Goal: Information Seeking & Learning: Find specific fact

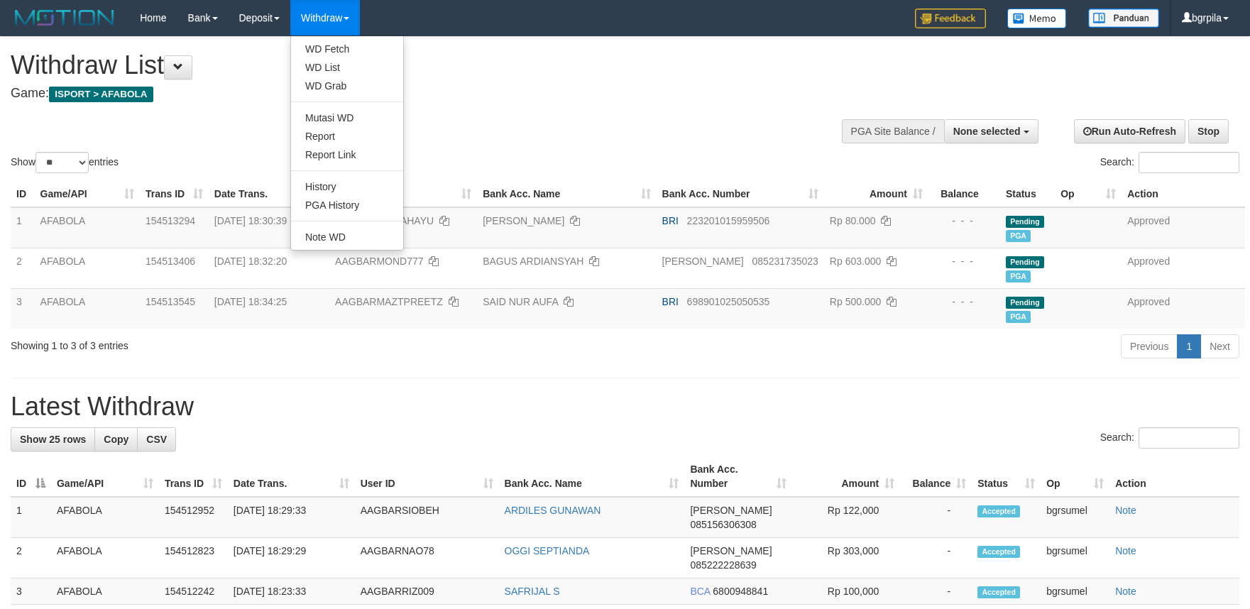
select select
select select "**"
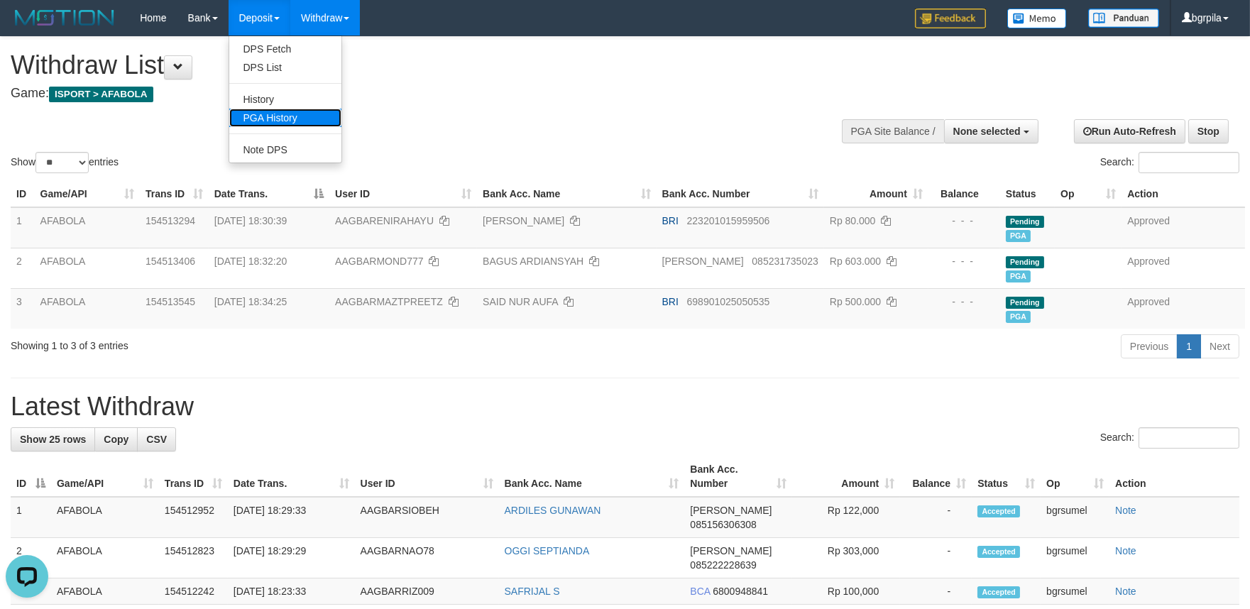
click at [261, 114] on link "PGA History" at bounding box center [285, 118] width 112 height 18
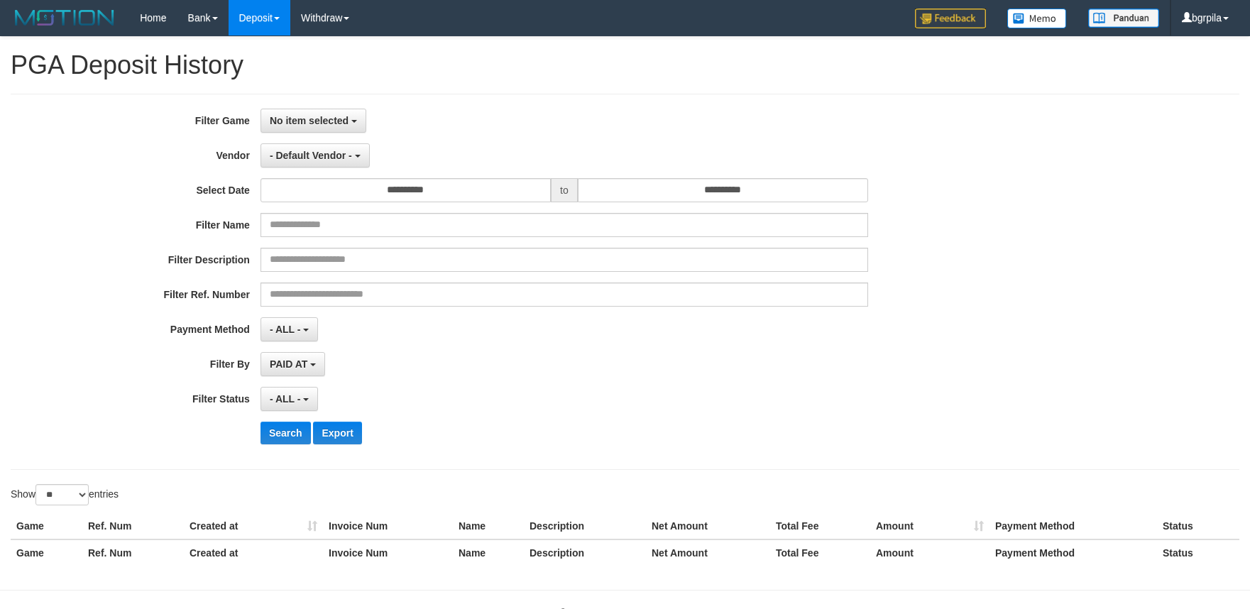
select select
select select "**"
drag, startPoint x: 289, startPoint y: 110, endPoint x: 290, endPoint y: 136, distance: 26.3
click at [290, 111] on button "No item selected" at bounding box center [314, 121] width 106 height 24
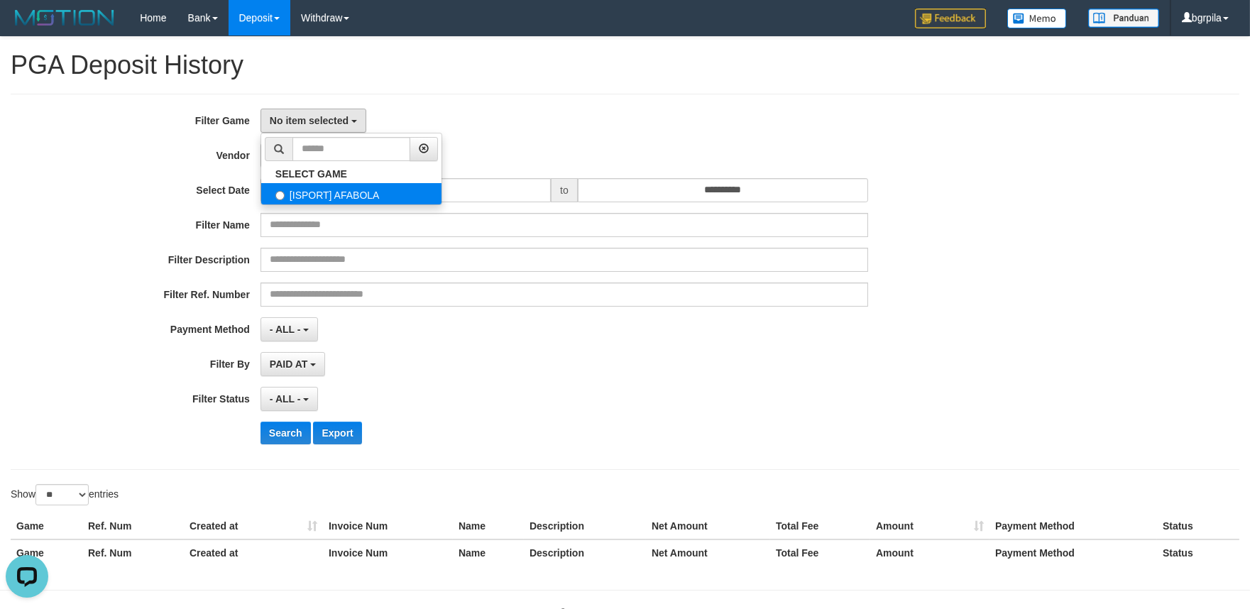
select select "****"
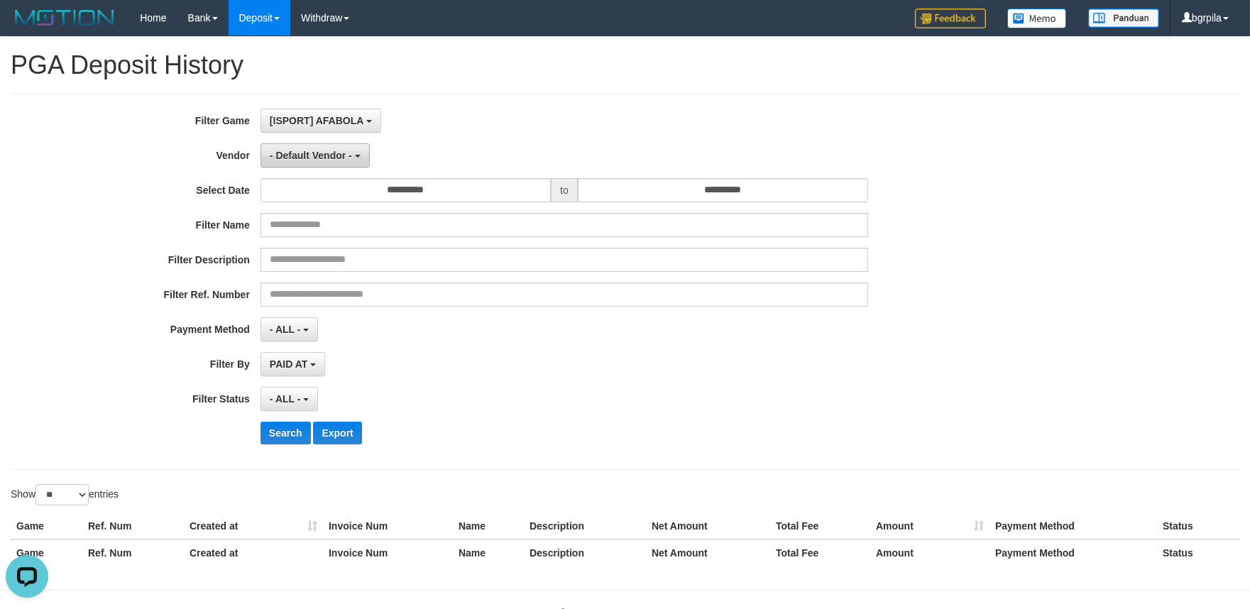
click at [298, 159] on span "- Default Vendor -" at bounding box center [311, 155] width 82 height 11
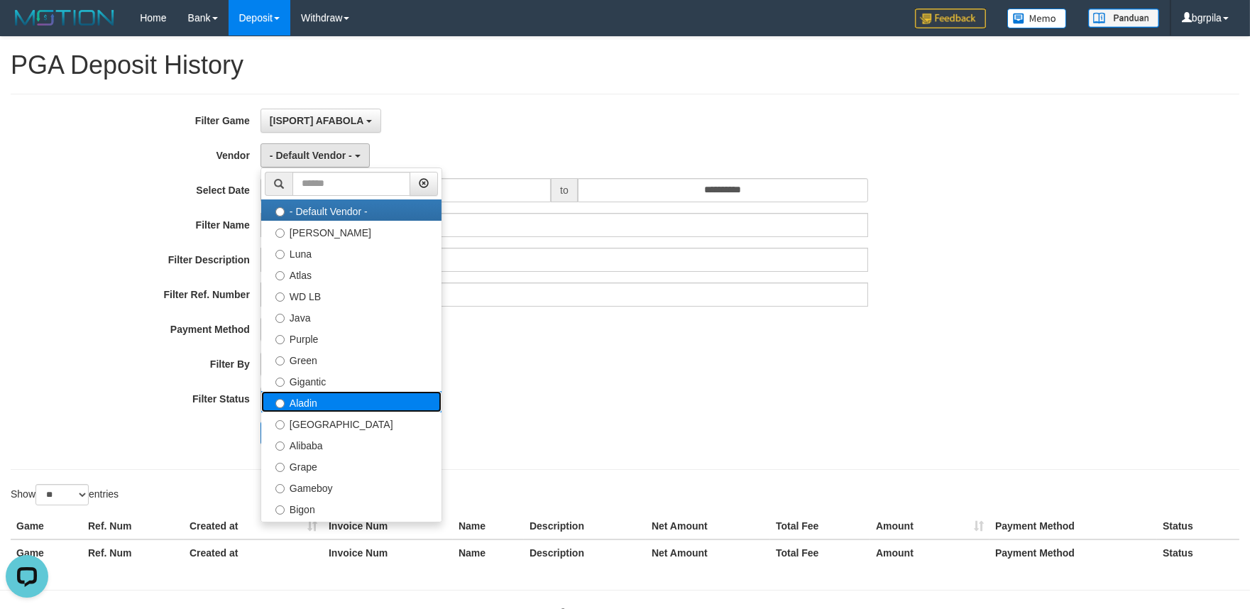
click at [320, 405] on label "Aladin" at bounding box center [351, 401] width 180 height 21
select select "**********"
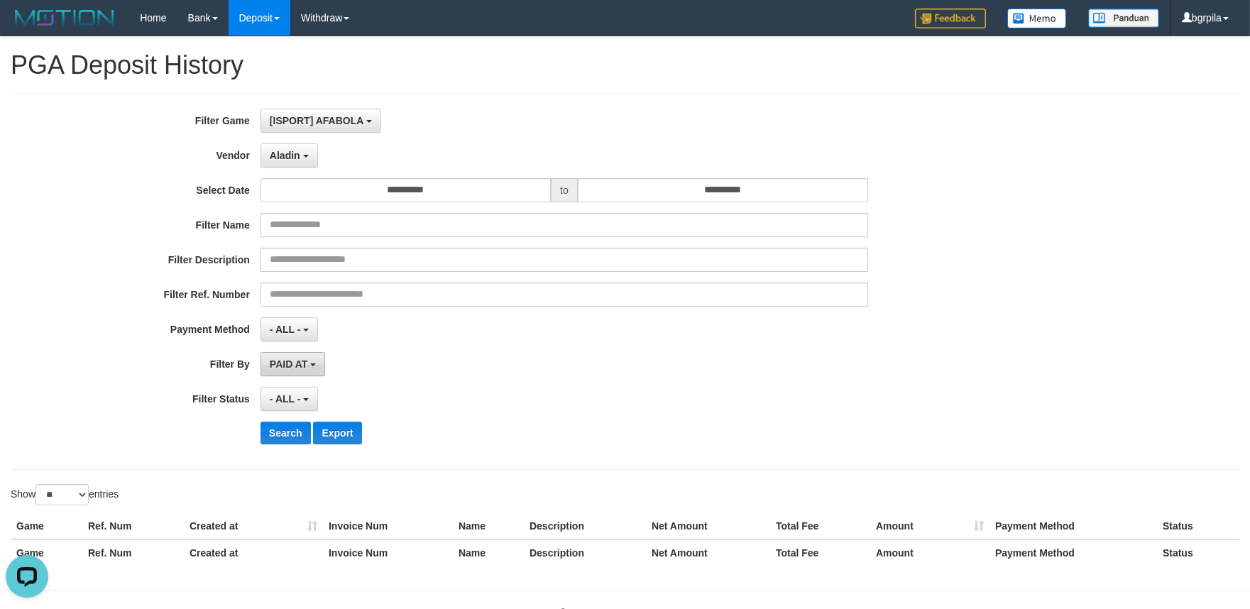
click at [302, 364] on span "PAID AT" at bounding box center [289, 364] width 38 height 11
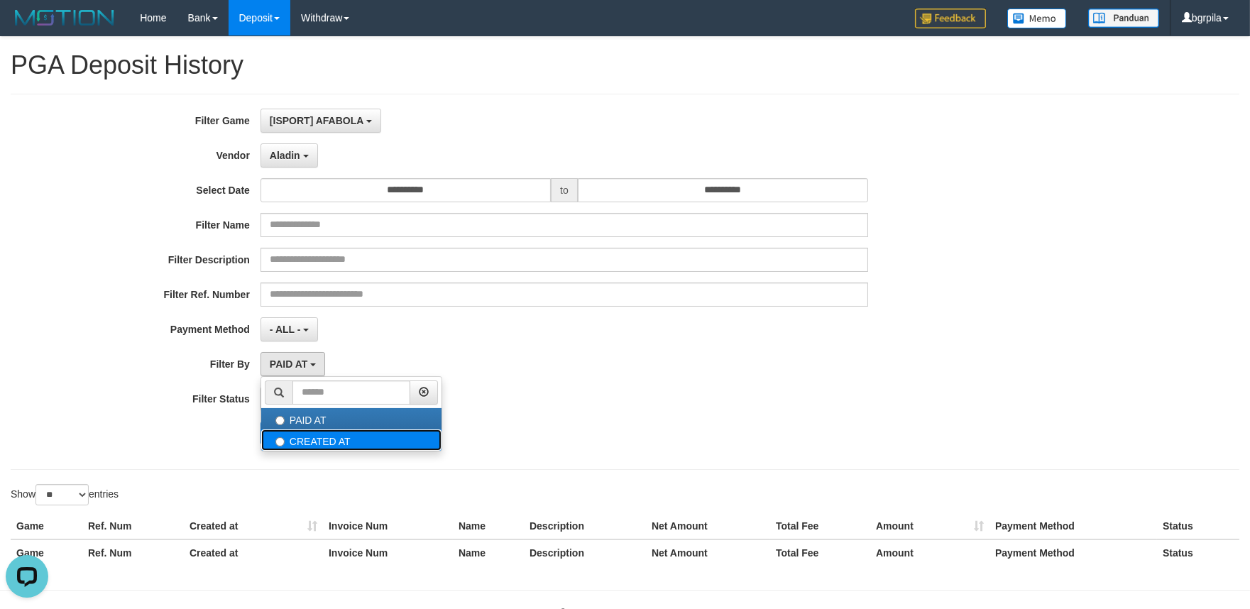
click at [312, 446] on label "CREATED AT" at bounding box center [351, 440] width 180 height 21
select select "*"
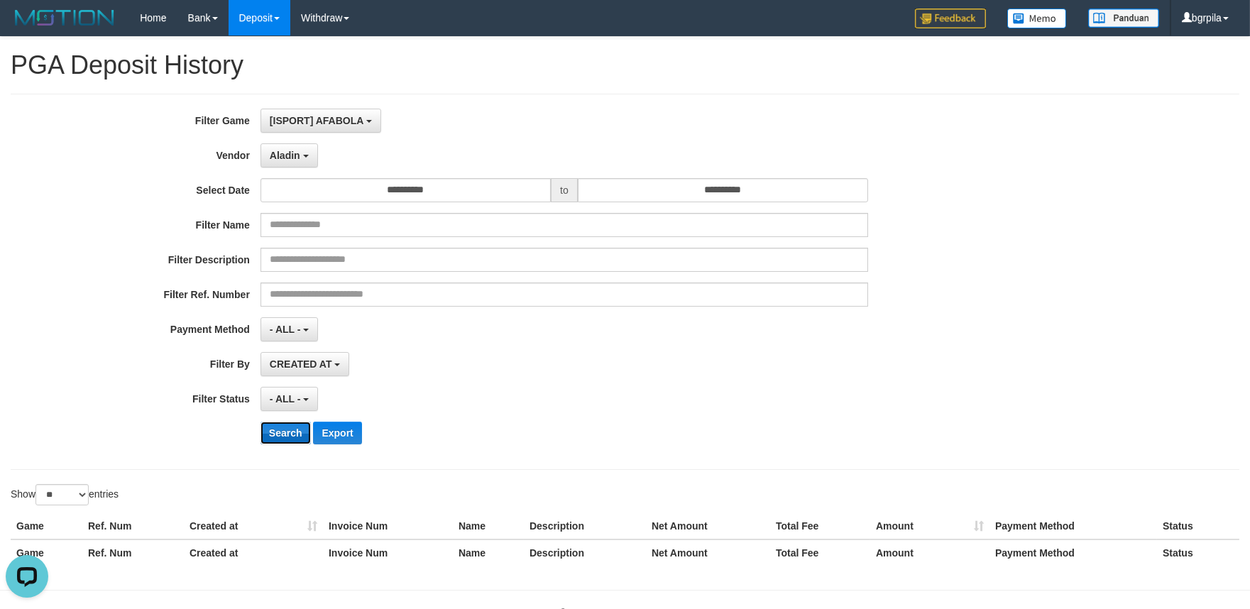
click at [285, 432] on button "Search" at bounding box center [286, 433] width 50 height 23
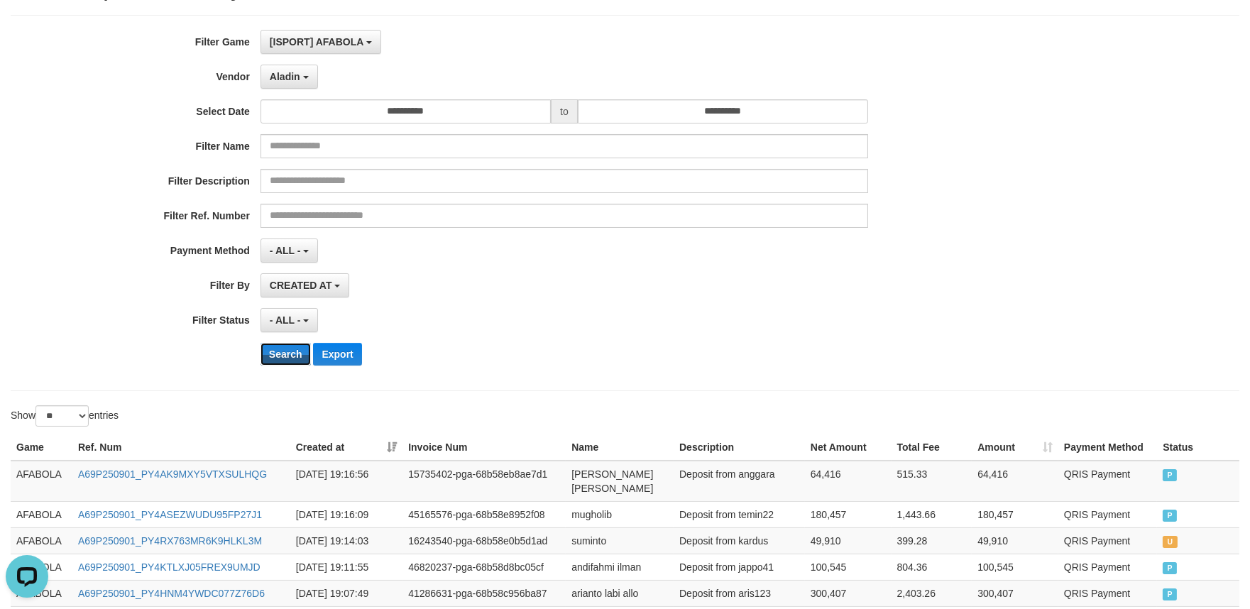
scroll to position [0, 0]
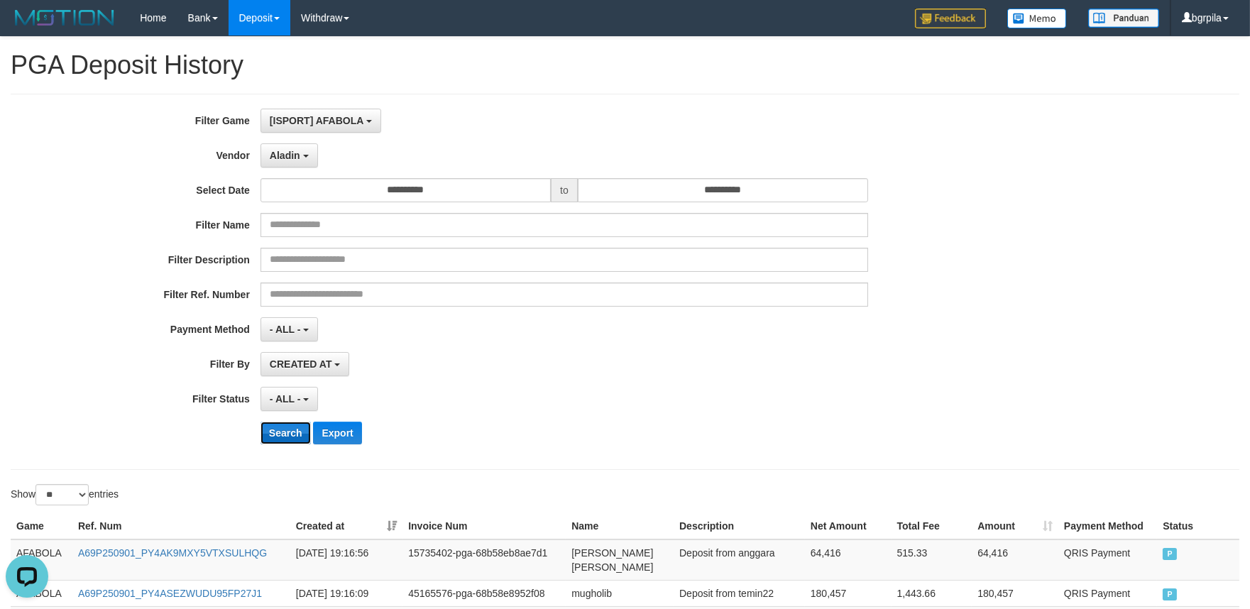
click at [278, 427] on button "Search" at bounding box center [286, 433] width 50 height 23
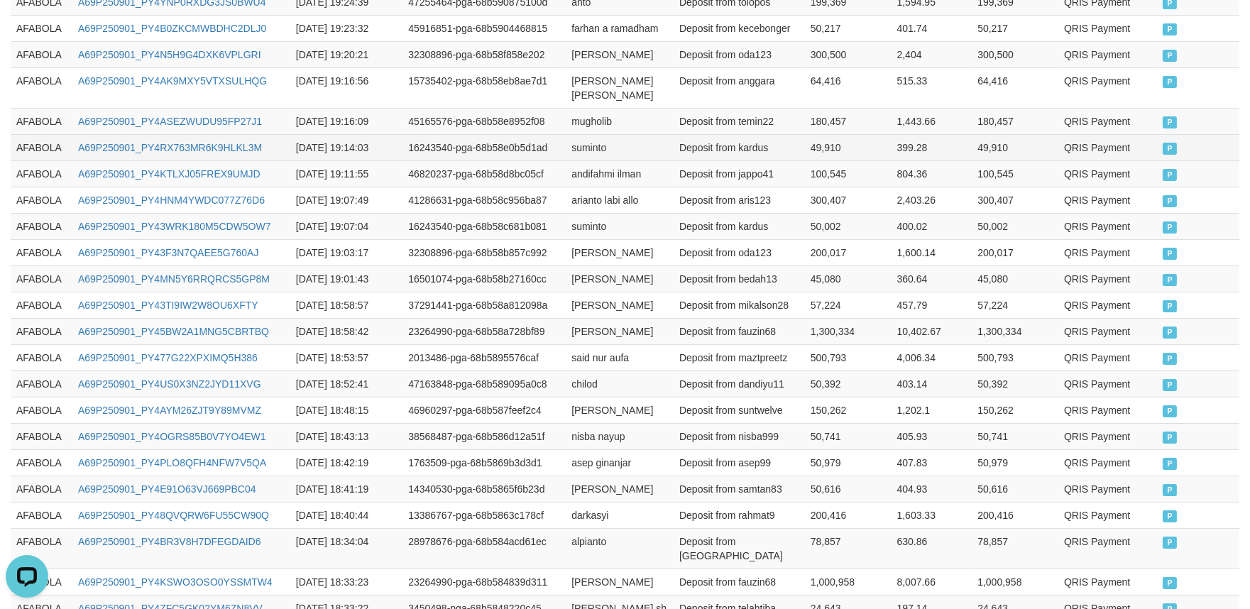
scroll to position [473, 0]
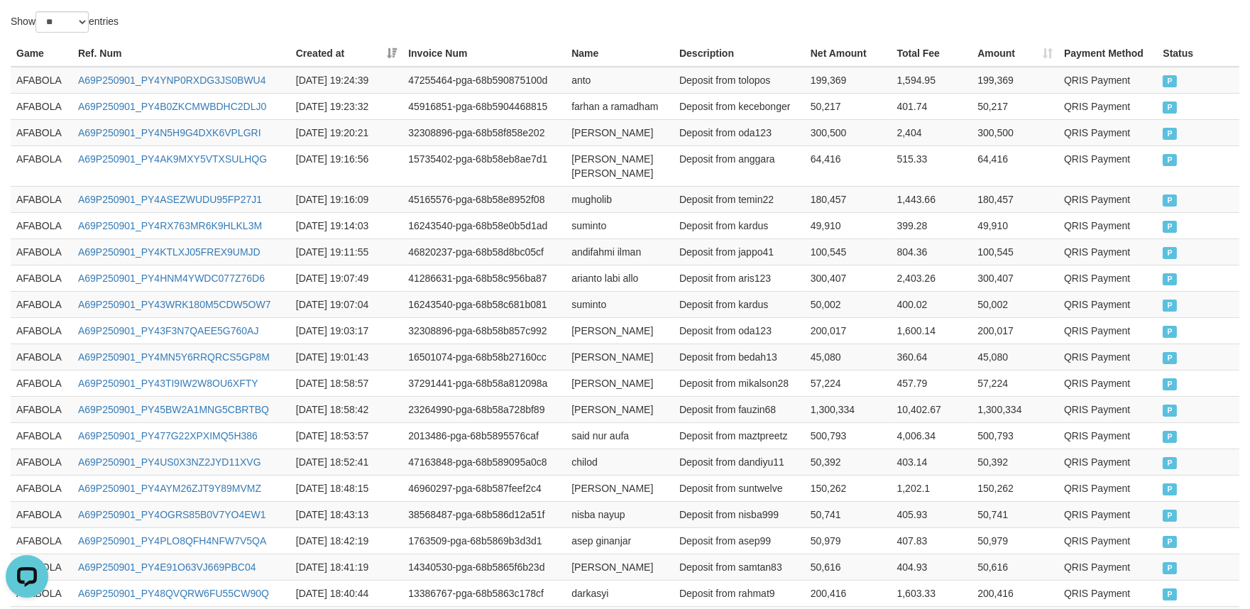
click at [396, 50] on th "Created at" at bounding box center [346, 53] width 112 height 26
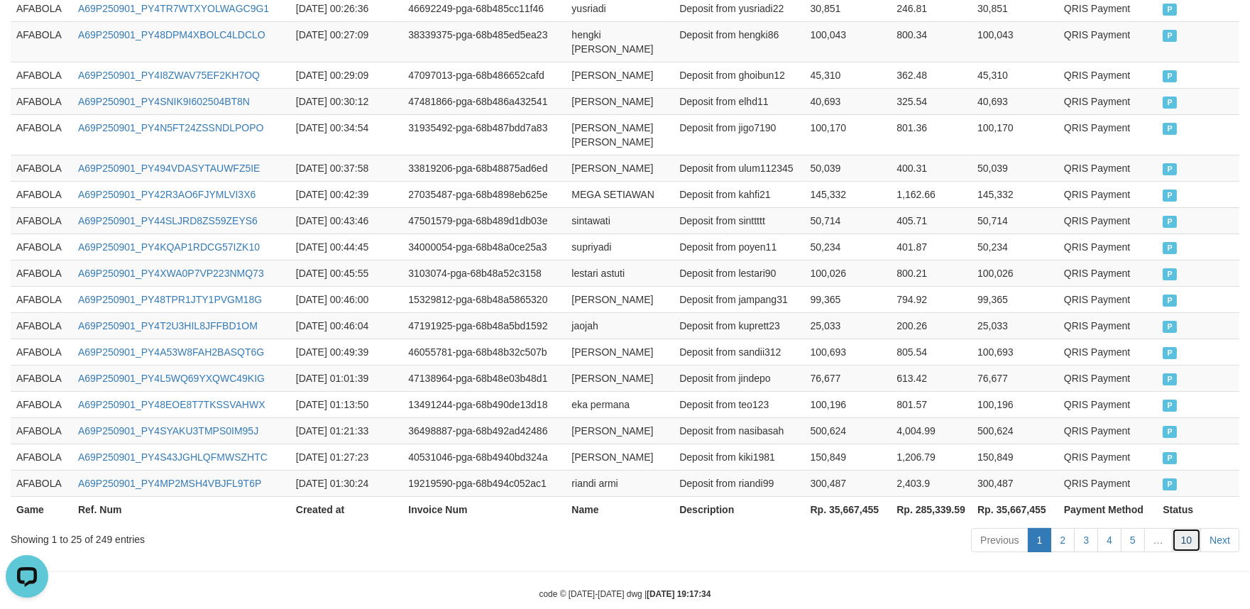
click at [1181, 528] on link "10" at bounding box center [1187, 540] width 30 height 24
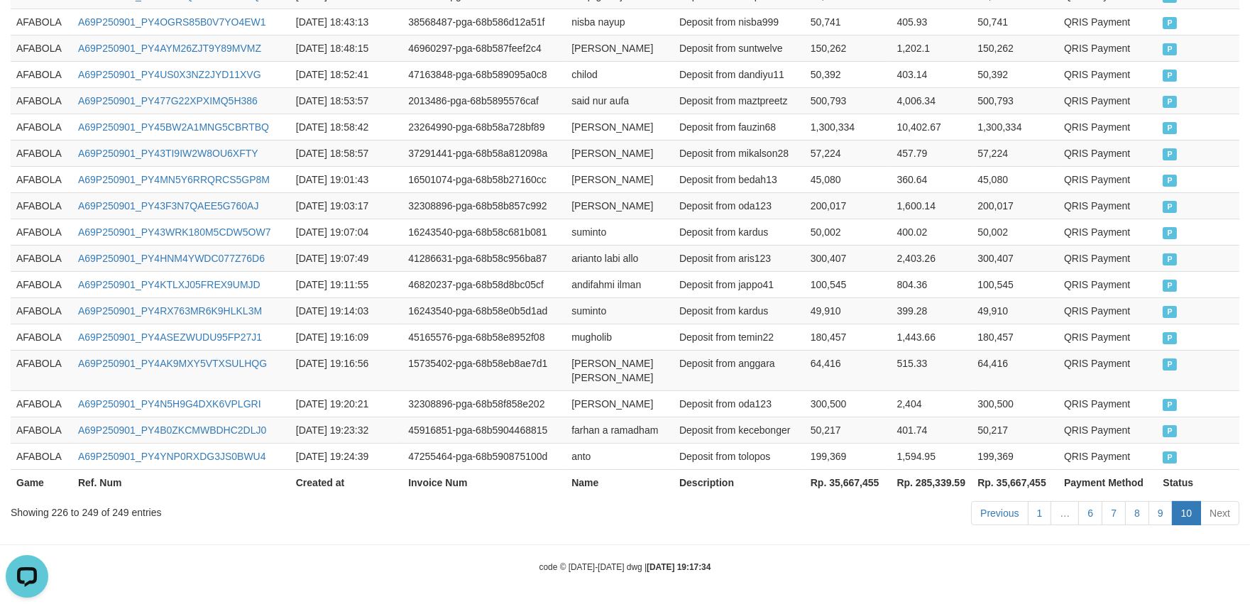
click at [758, 437] on td "Deposit from kecebonger" at bounding box center [739, 430] width 131 height 26
click at [9, 398] on div "Game Ref. Num Created at Invoice Num Name Description Net Amount Total Fee Amou…" at bounding box center [625, 140] width 1250 height 720
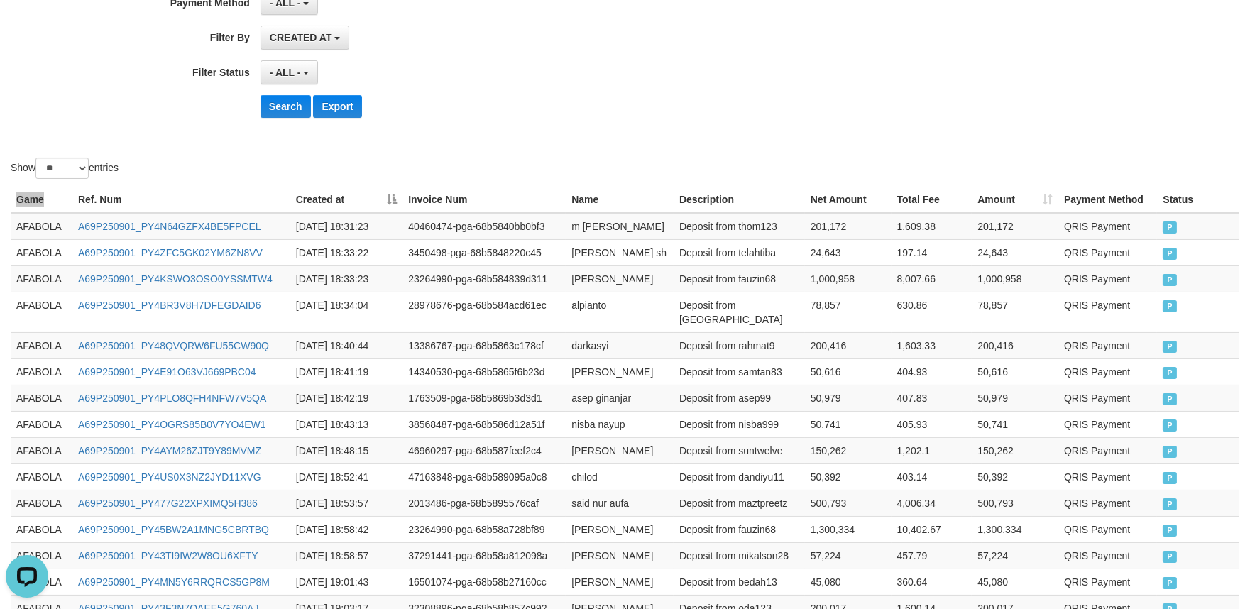
scroll to position [99, 0]
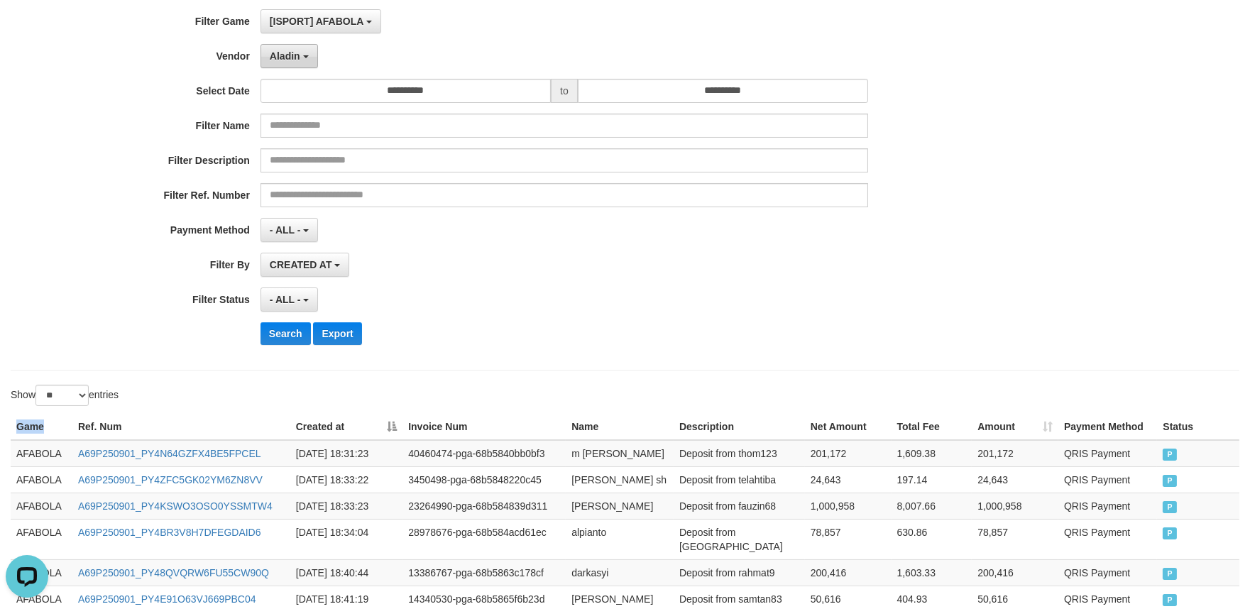
click at [305, 55] on b "button" at bounding box center [306, 56] width 6 height 3
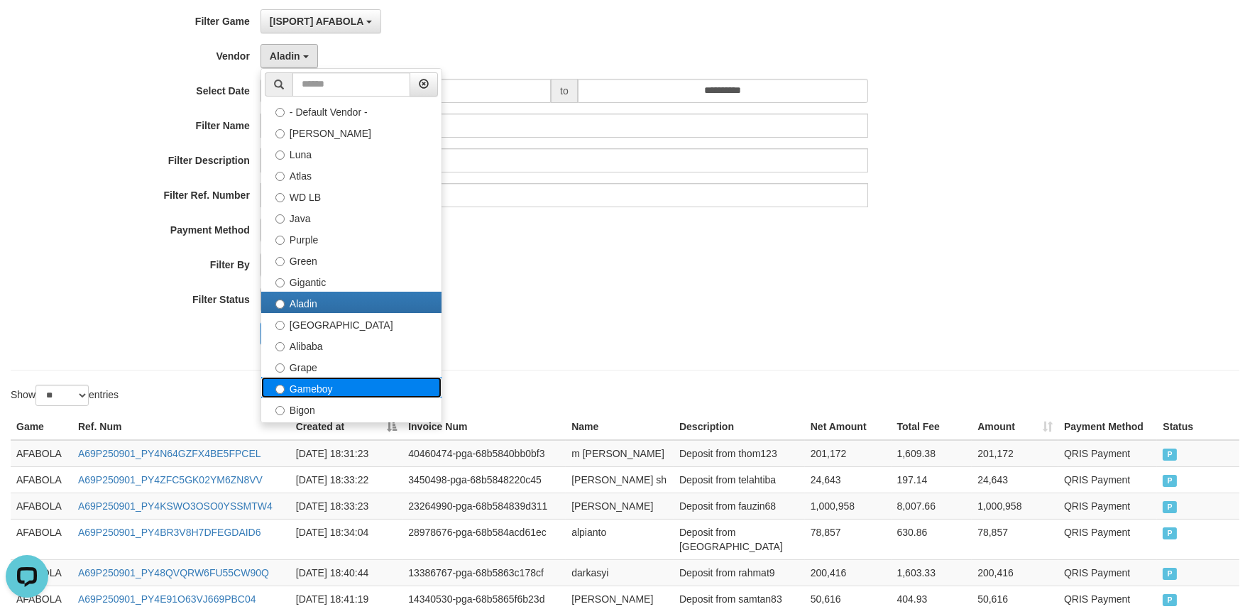
click at [271, 381] on label "Gameboy" at bounding box center [351, 387] width 180 height 21
select select "**********"
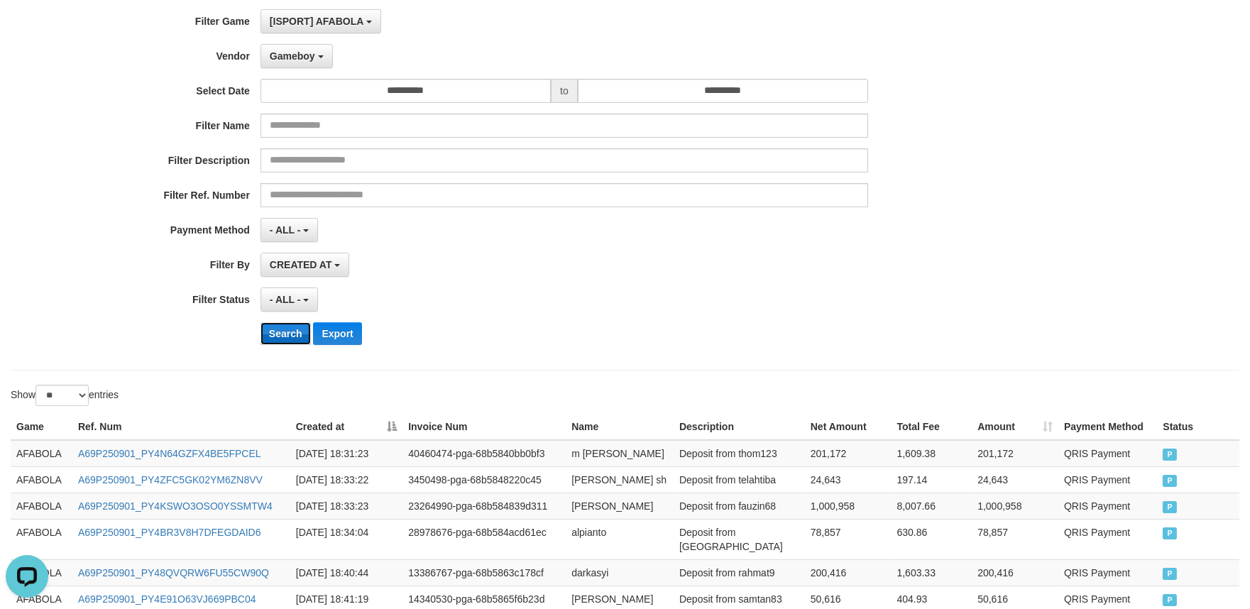
click at [274, 336] on button "Search" at bounding box center [286, 333] width 50 height 23
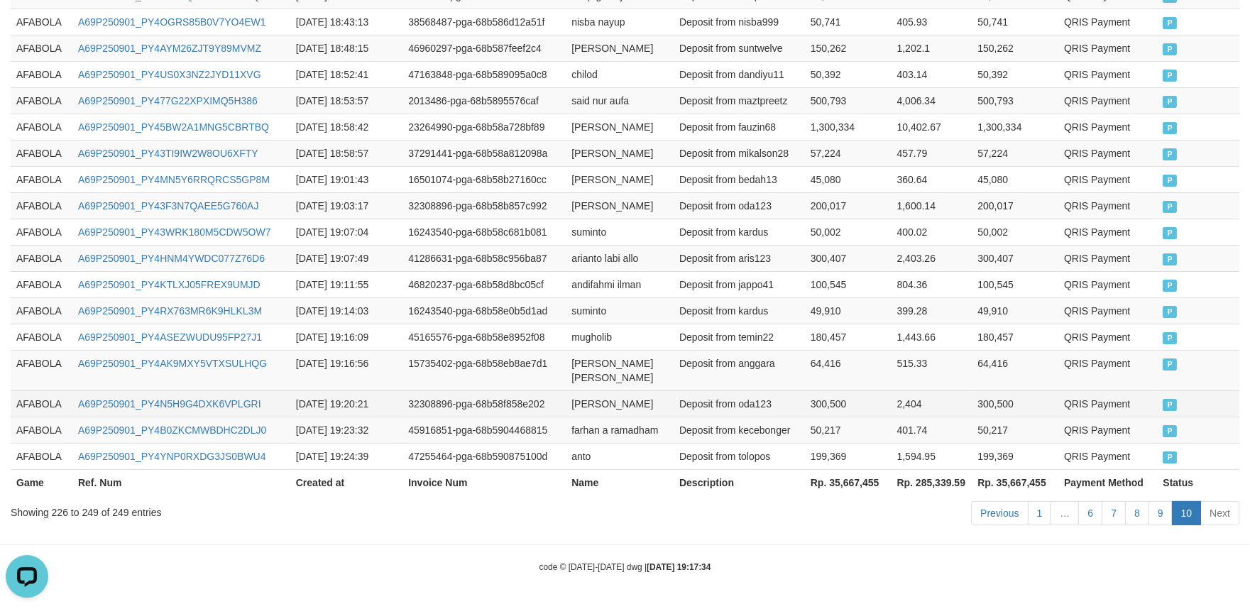
scroll to position [757, 0]
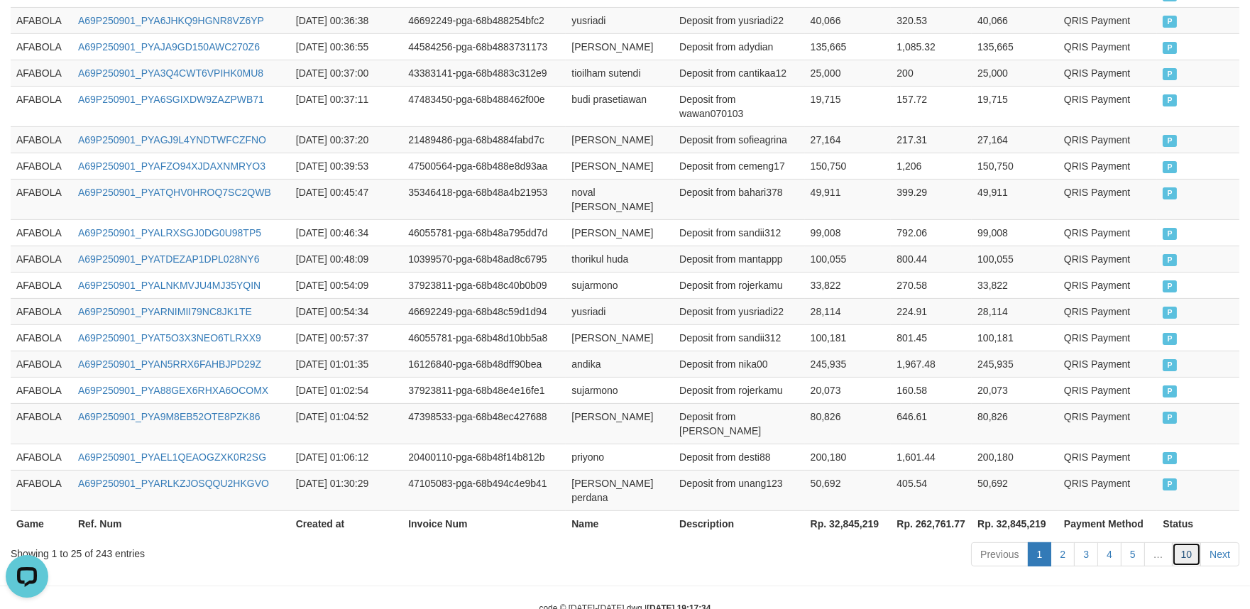
click at [1192, 543] on link "10" at bounding box center [1187, 555] width 30 height 24
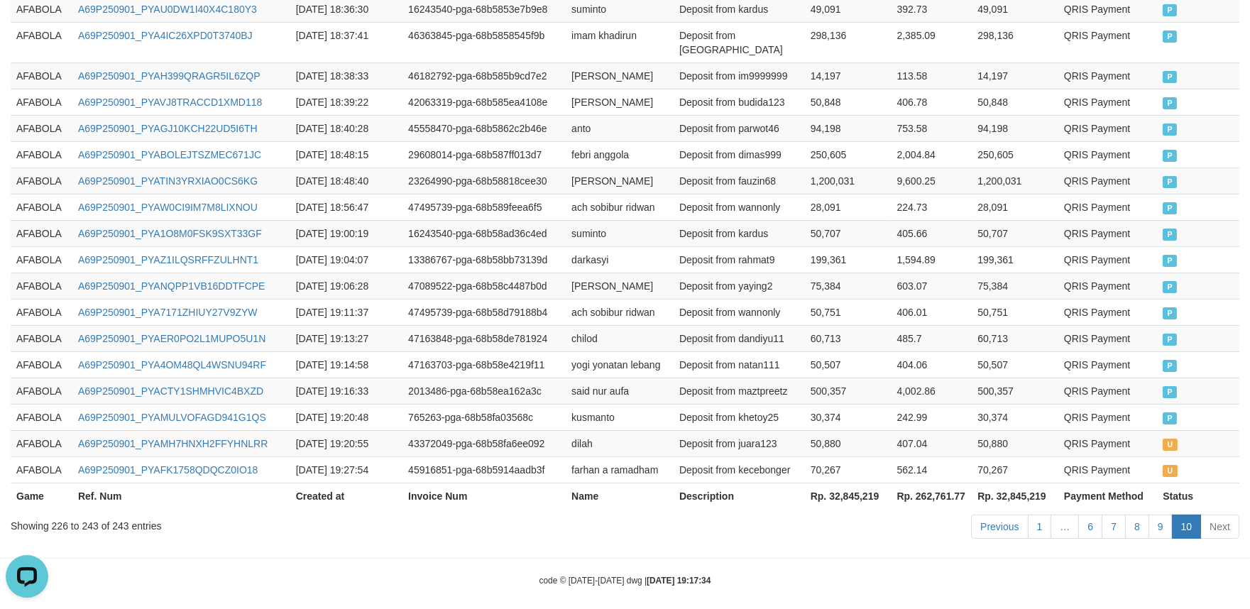
click at [789, 404] on td "Deposit from khetoy25" at bounding box center [739, 417] width 131 height 26
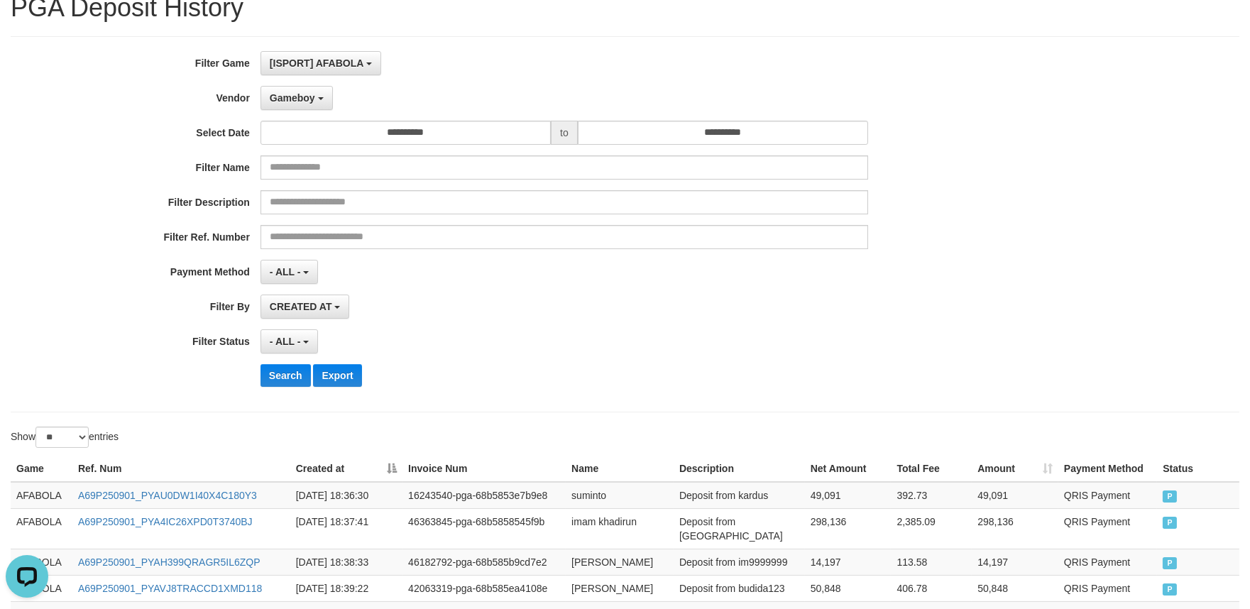
scroll to position [0, 0]
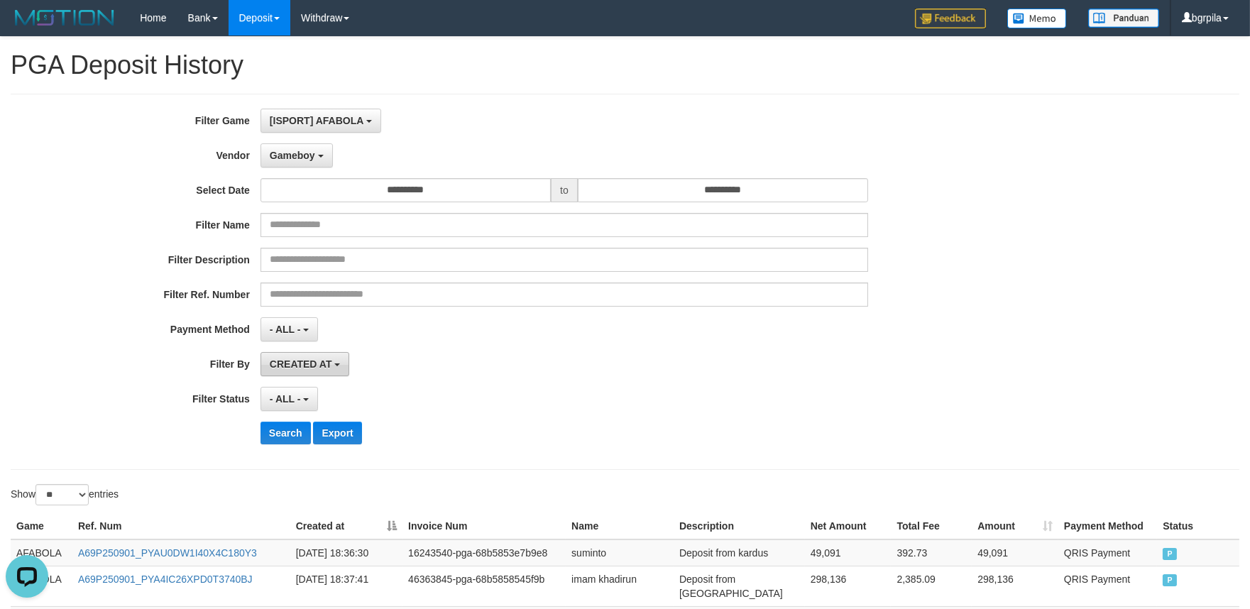
click at [284, 371] on button "CREATED AT" at bounding box center [305, 364] width 89 height 24
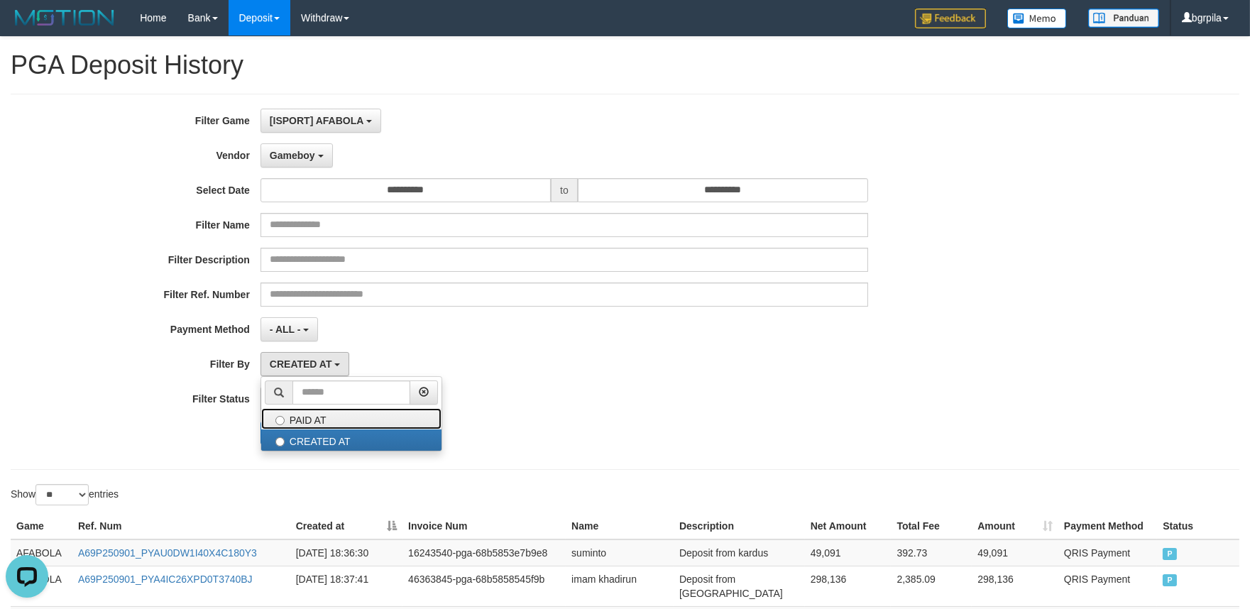
click at [276, 415] on label "PAID AT" at bounding box center [351, 418] width 180 height 21
select select "*"
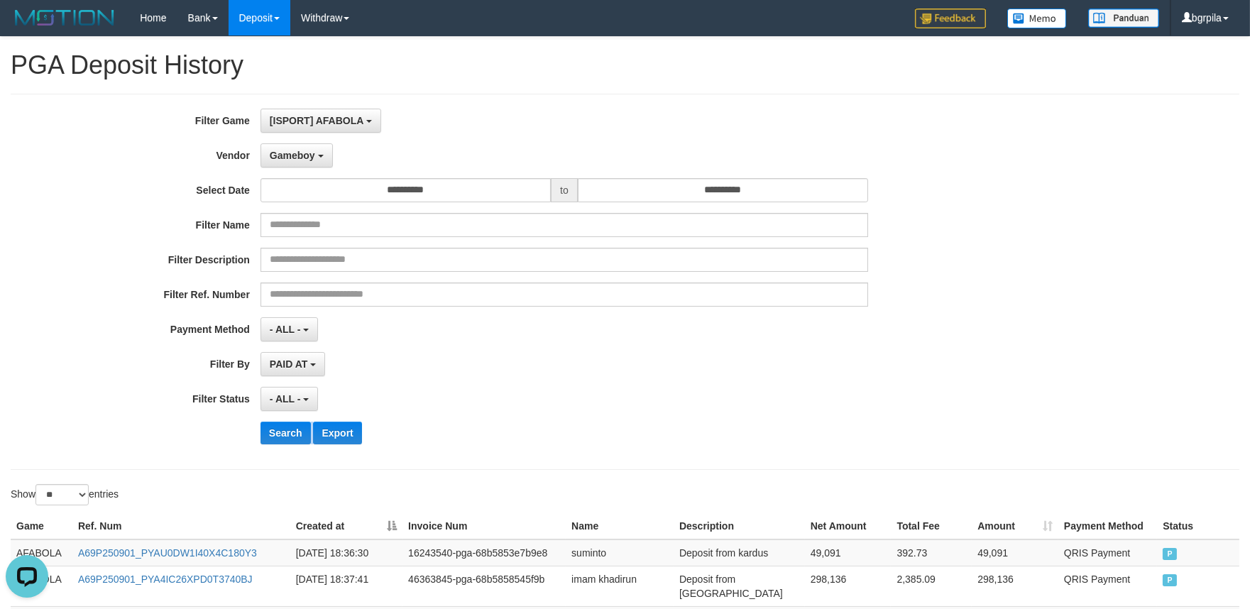
click at [276, 415] on div "**********" at bounding box center [521, 282] width 1042 height 347
click at [278, 420] on div "**********" at bounding box center [521, 282] width 1042 height 347
click at [279, 423] on button "Search" at bounding box center [286, 433] width 50 height 23
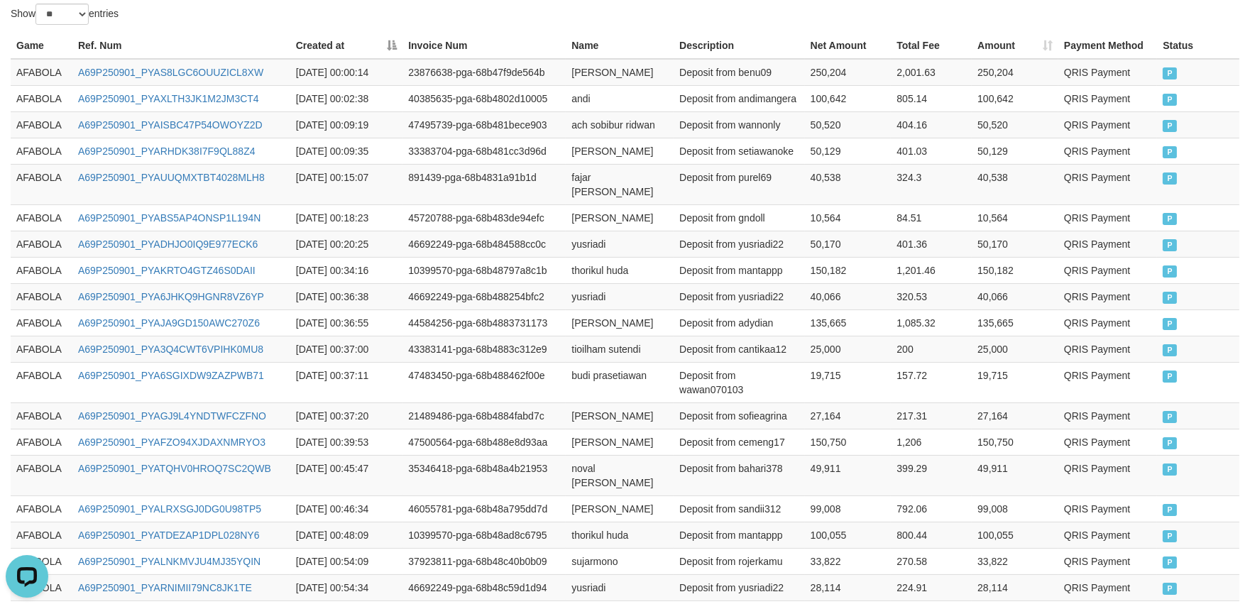
scroll to position [757, 0]
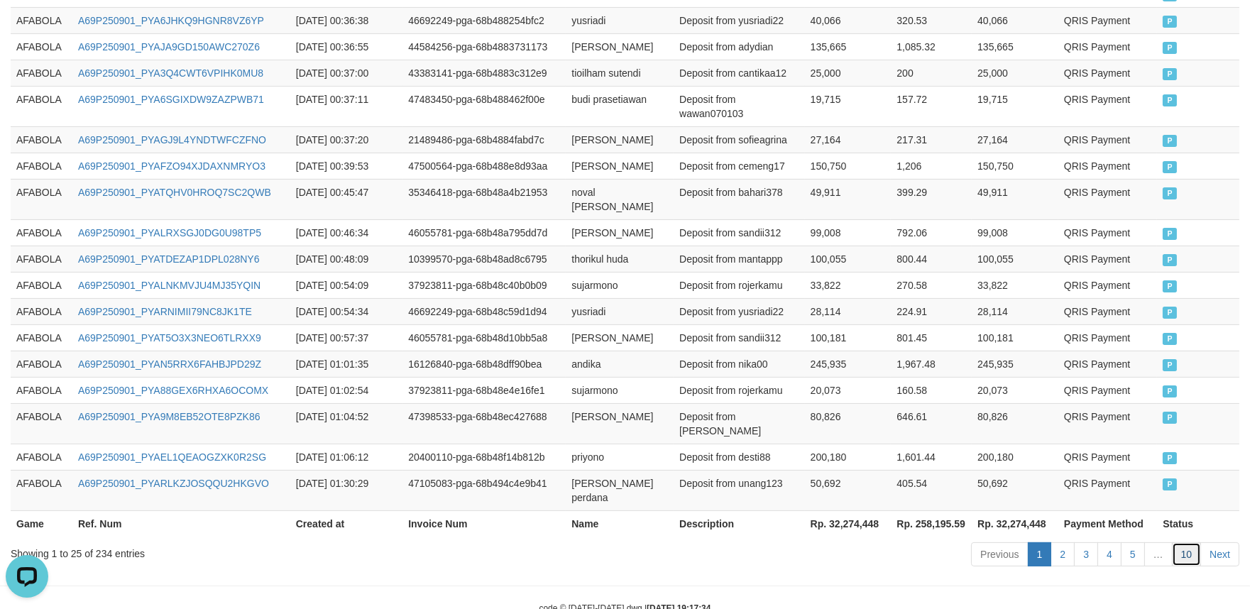
click at [1196, 543] on link "10" at bounding box center [1187, 555] width 30 height 24
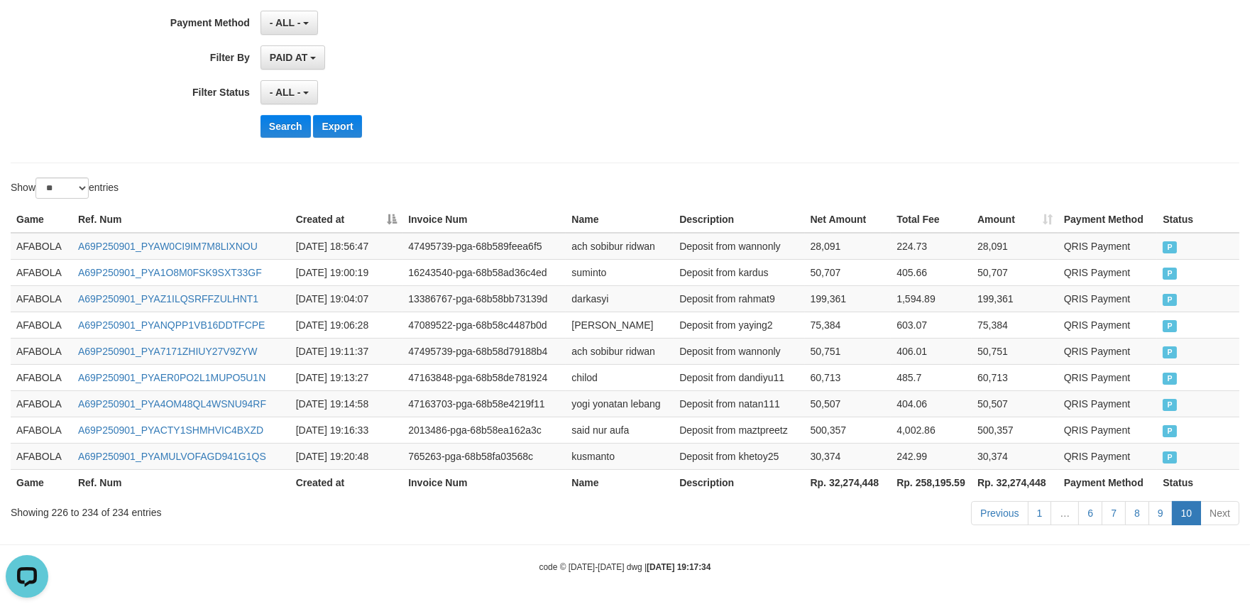
click at [857, 435] on td "500,357" at bounding box center [848, 430] width 87 height 26
click at [747, 481] on th "Description" at bounding box center [739, 482] width 131 height 26
click at [755, 462] on td "Deposit from khetoy25" at bounding box center [739, 456] width 131 height 26
copy td "khetoy25"
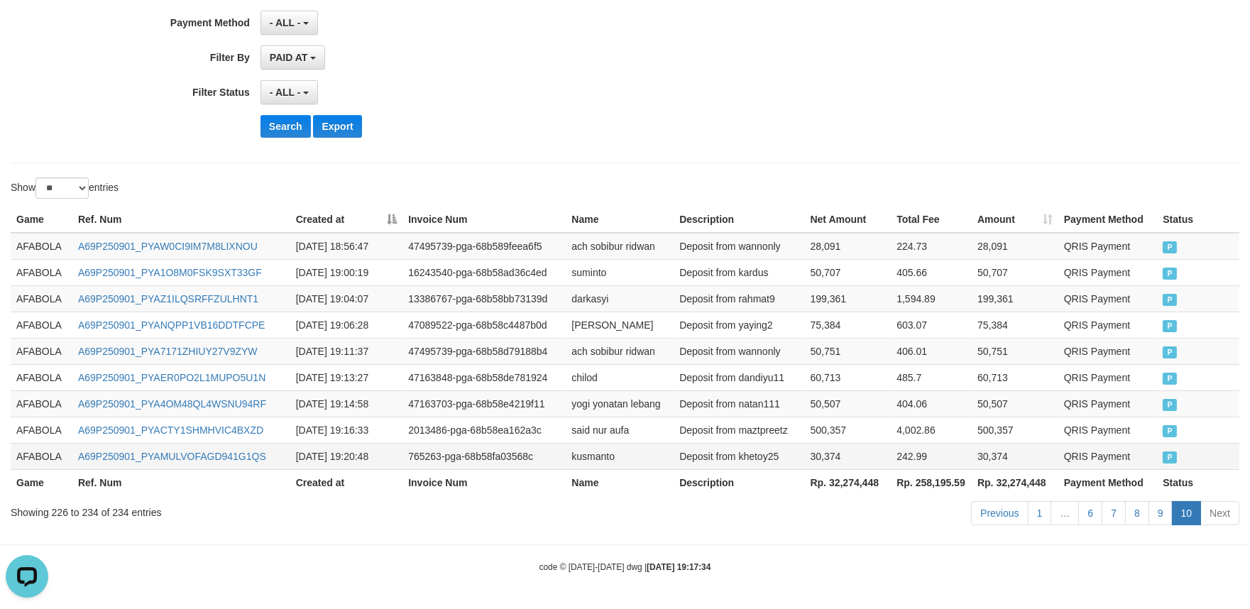
click at [239, 462] on td "A69P250901_PYAMULVOFAGD941G1QS" at bounding box center [181, 456] width 218 height 26
copy link "A69P250901_PYAMULVOFAGD941G1QS"
click at [576, 438] on td "said nur aufa" at bounding box center [620, 430] width 108 height 26
click at [580, 455] on td "kusmanto" at bounding box center [620, 456] width 108 height 26
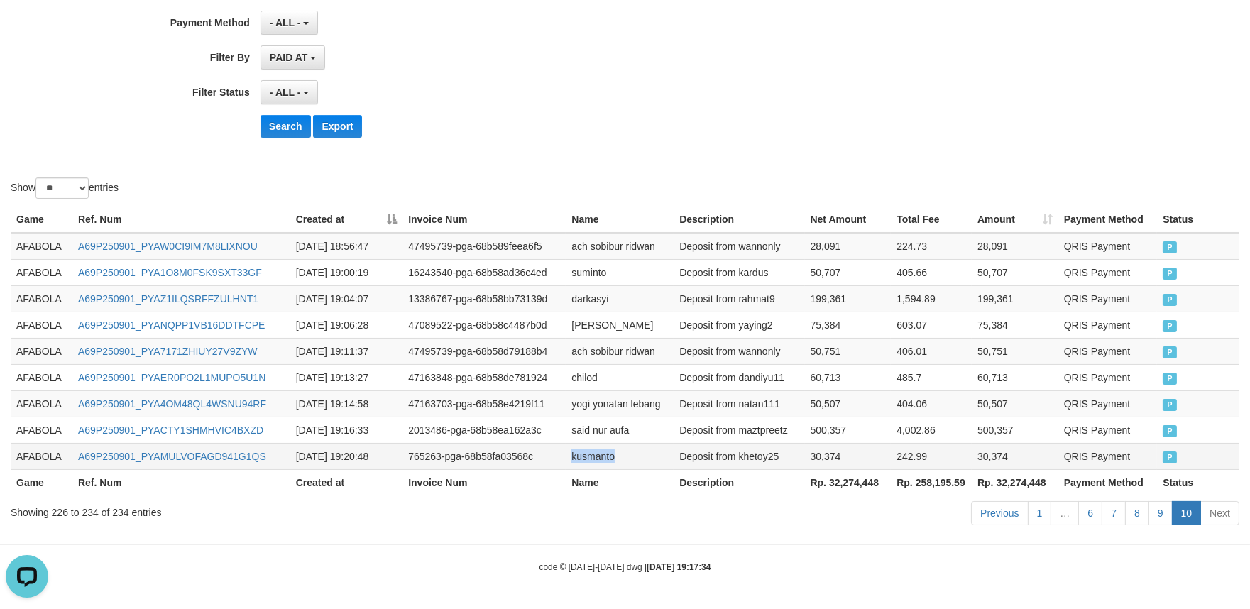
click at [580, 455] on td "kusmanto" at bounding box center [620, 456] width 108 height 26
copy td "kusmanto"
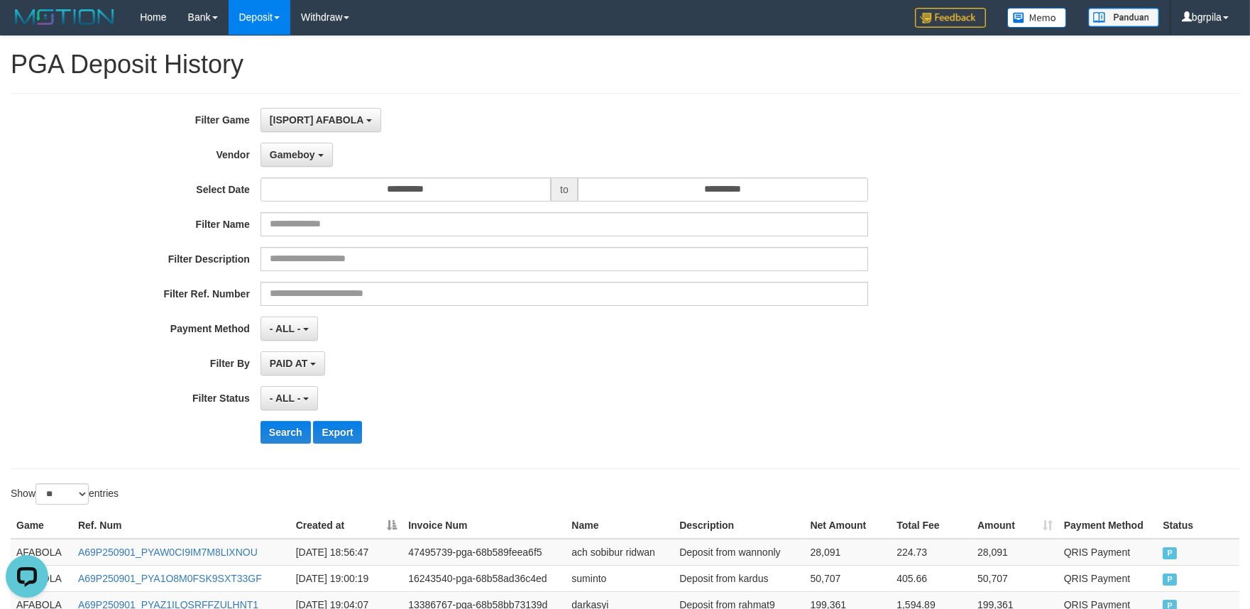
scroll to position [0, 0]
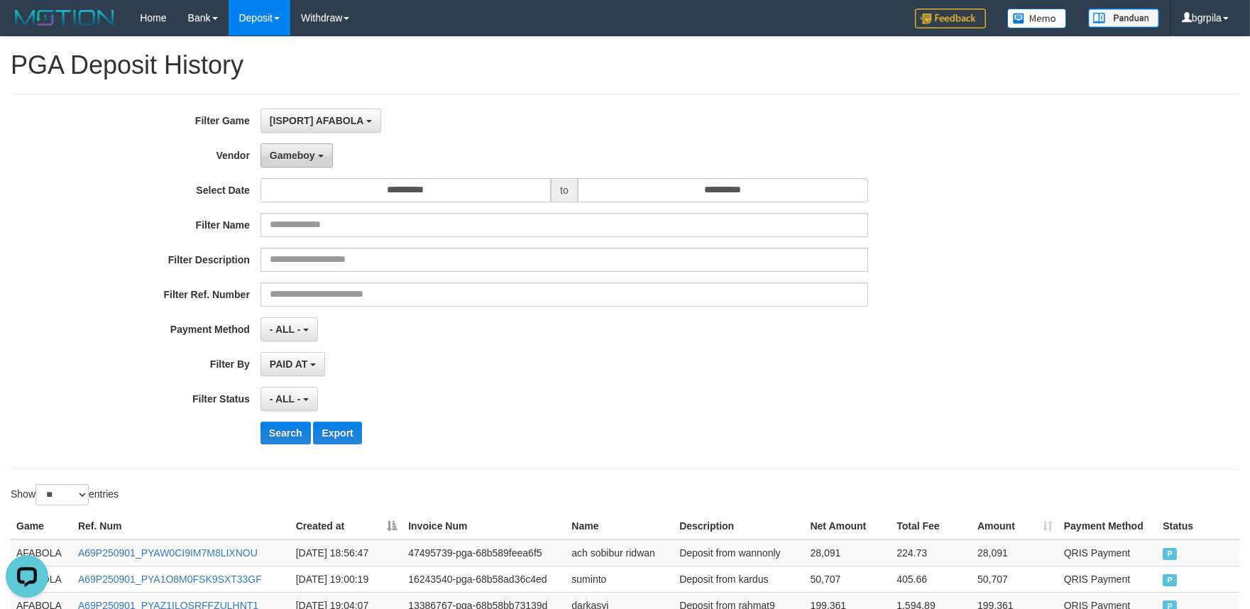
click at [315, 146] on button "Gameboy" at bounding box center [297, 155] width 72 height 24
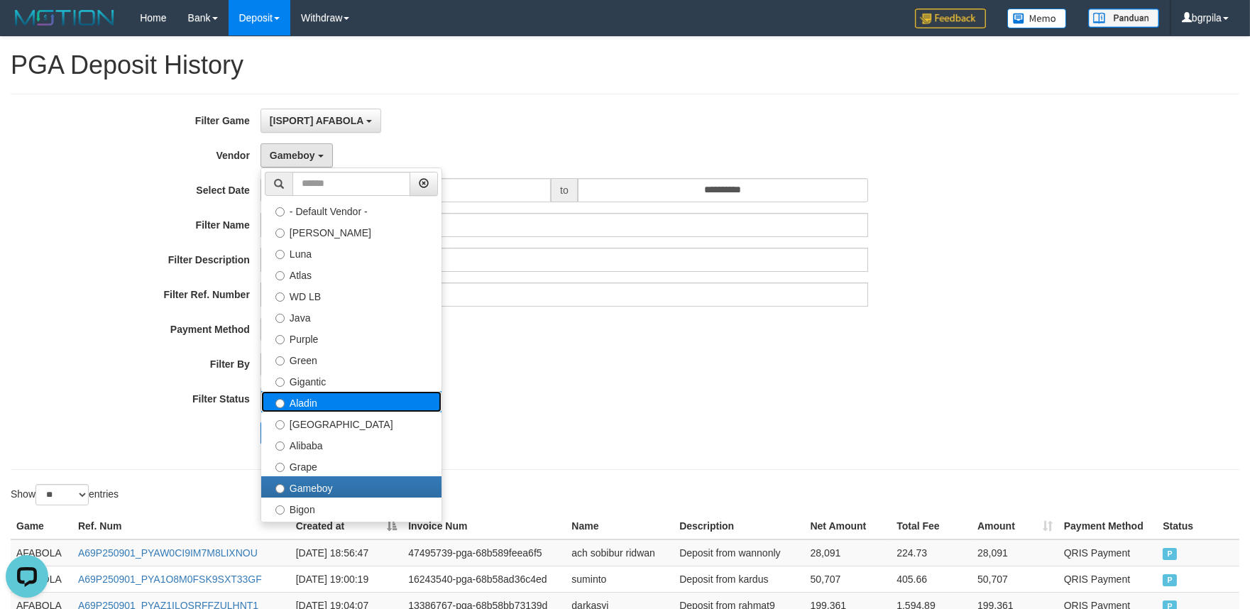
click at [309, 400] on label "Aladin" at bounding box center [351, 401] width 180 height 21
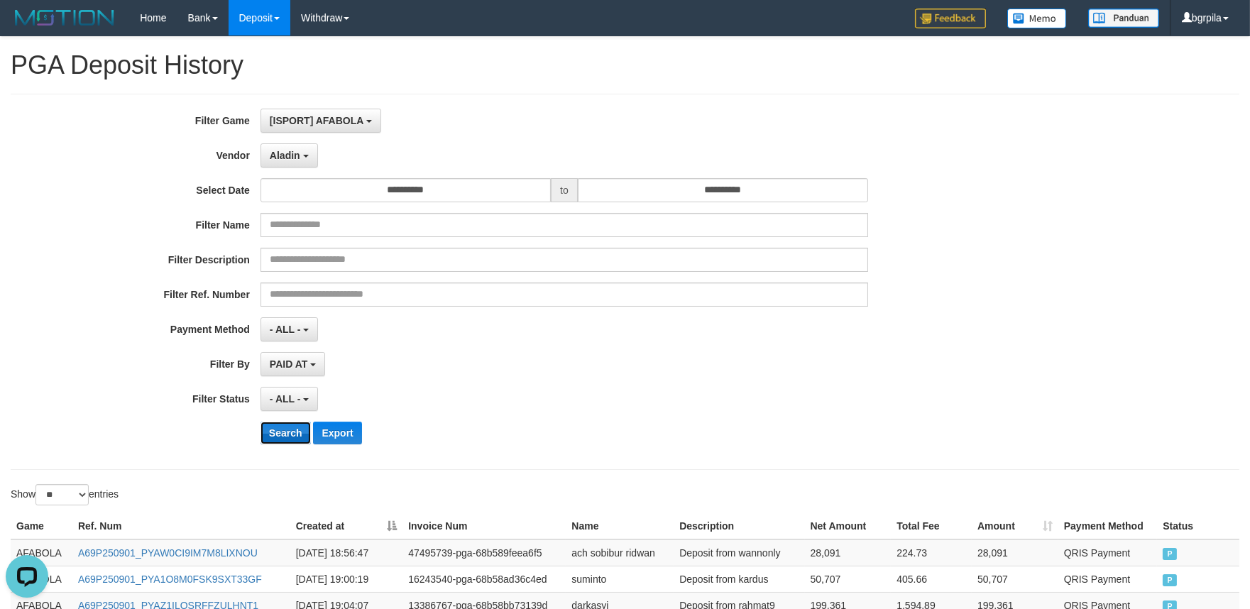
click at [279, 430] on button "Search" at bounding box center [286, 433] width 50 height 23
drag, startPoint x: 298, startPoint y: 153, endPoint x: 356, endPoint y: 229, distance: 96.3
click at [297, 154] on span "Aladin" at bounding box center [285, 155] width 31 height 11
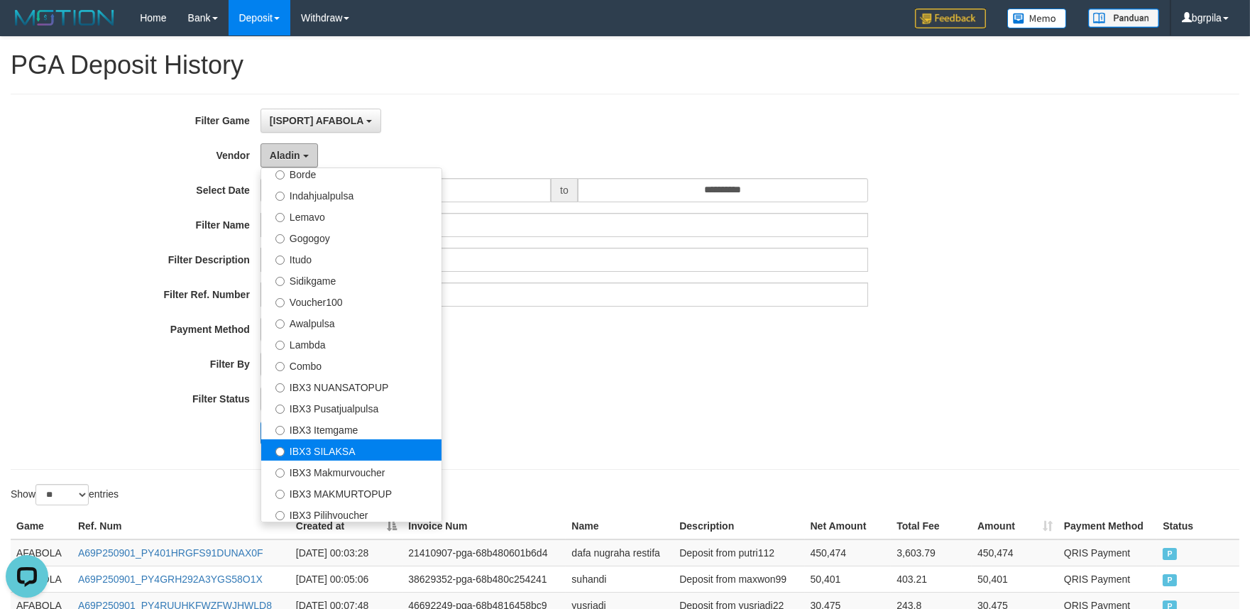
scroll to position [464, 0]
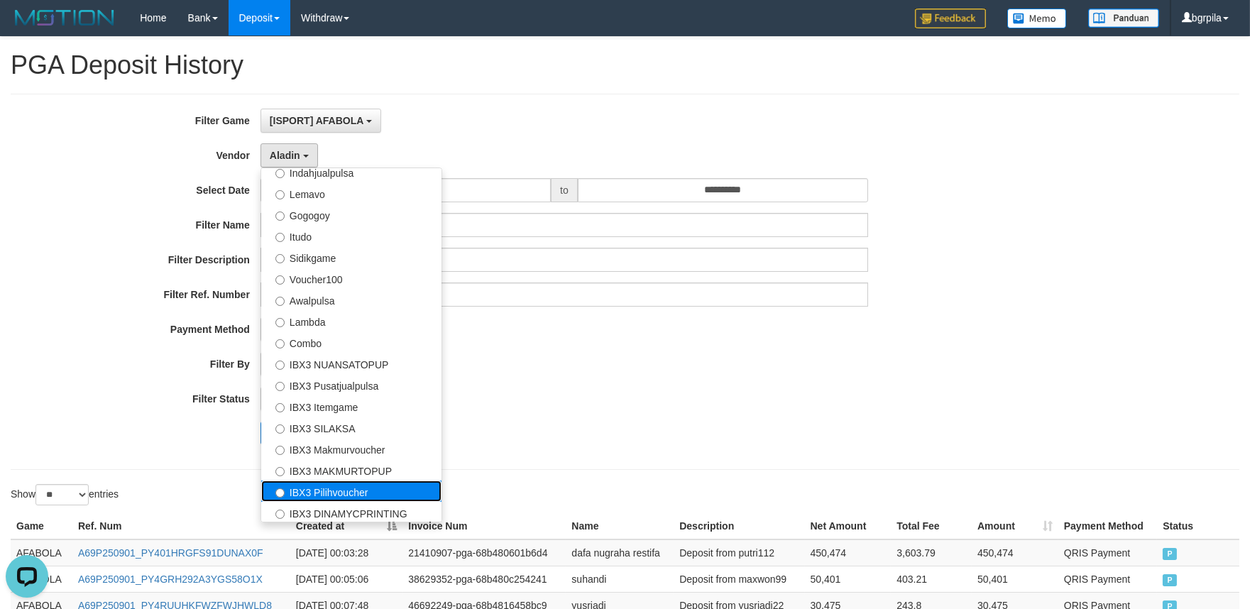
click at [331, 484] on label "IBX3 Pilihvoucher" at bounding box center [351, 491] width 180 height 21
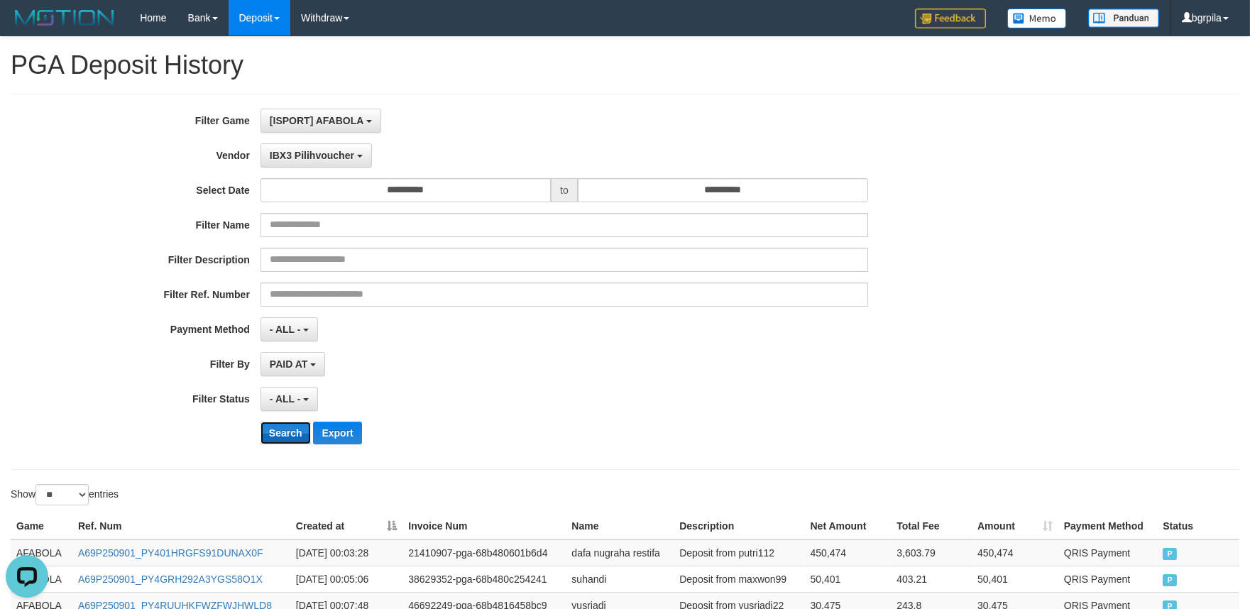
click at [281, 430] on button "Search" at bounding box center [286, 433] width 50 height 23
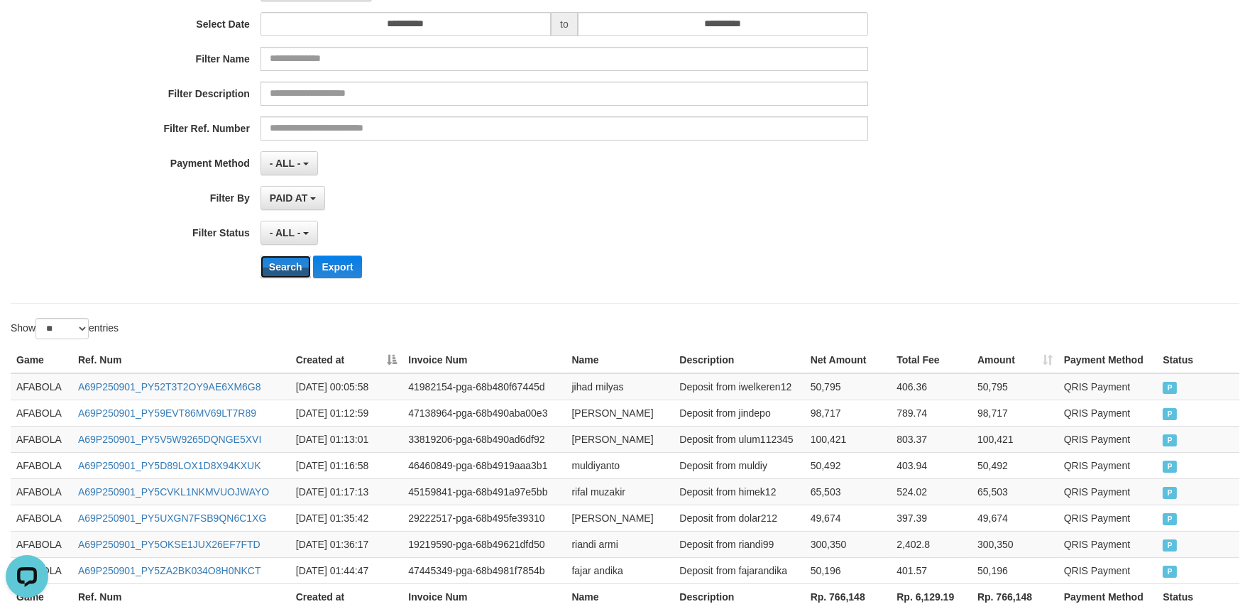
scroll to position [0, 0]
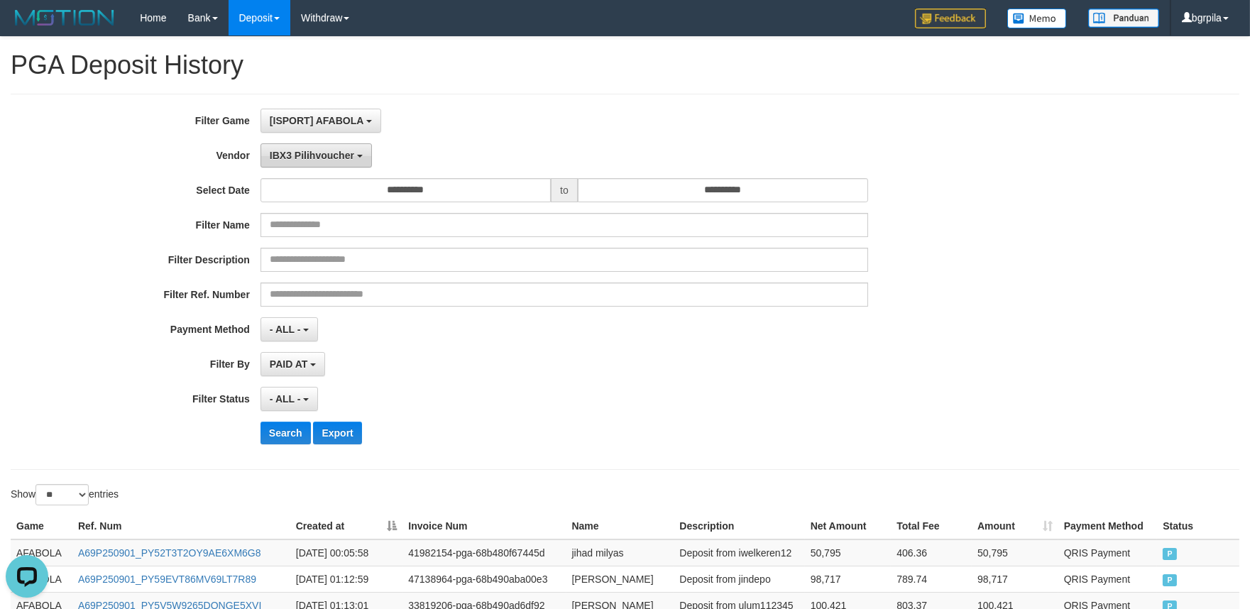
click at [327, 148] on button "IBX3 Pilihvoucher" at bounding box center [316, 155] width 111 height 24
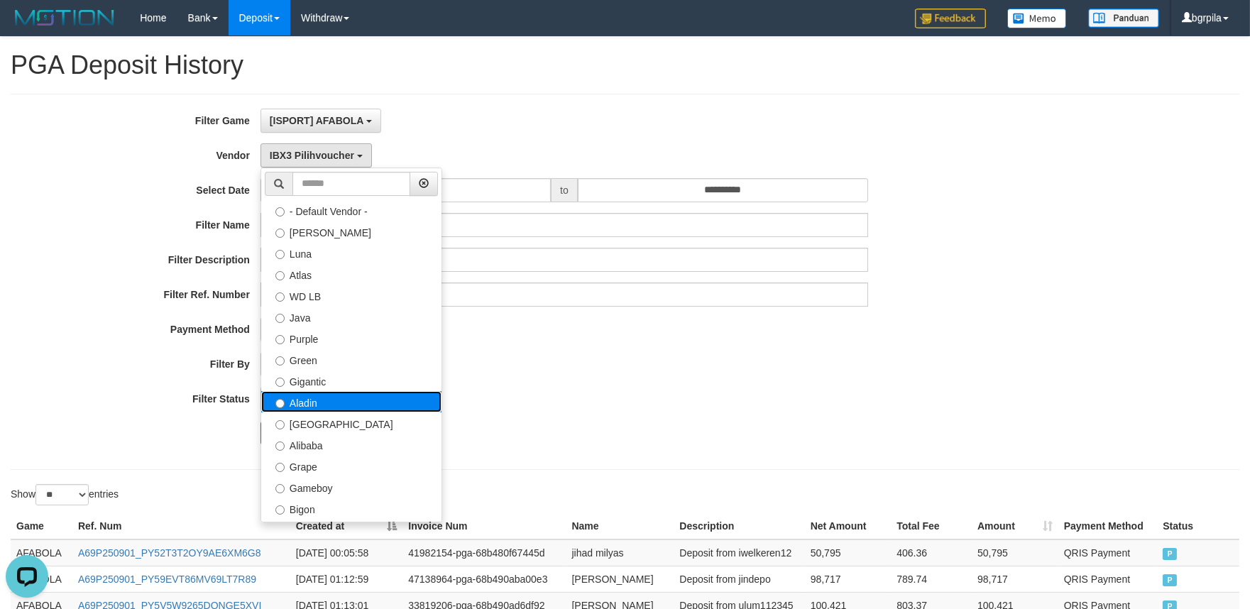
click at [315, 407] on label "Aladin" at bounding box center [351, 401] width 180 height 21
select select "**********"
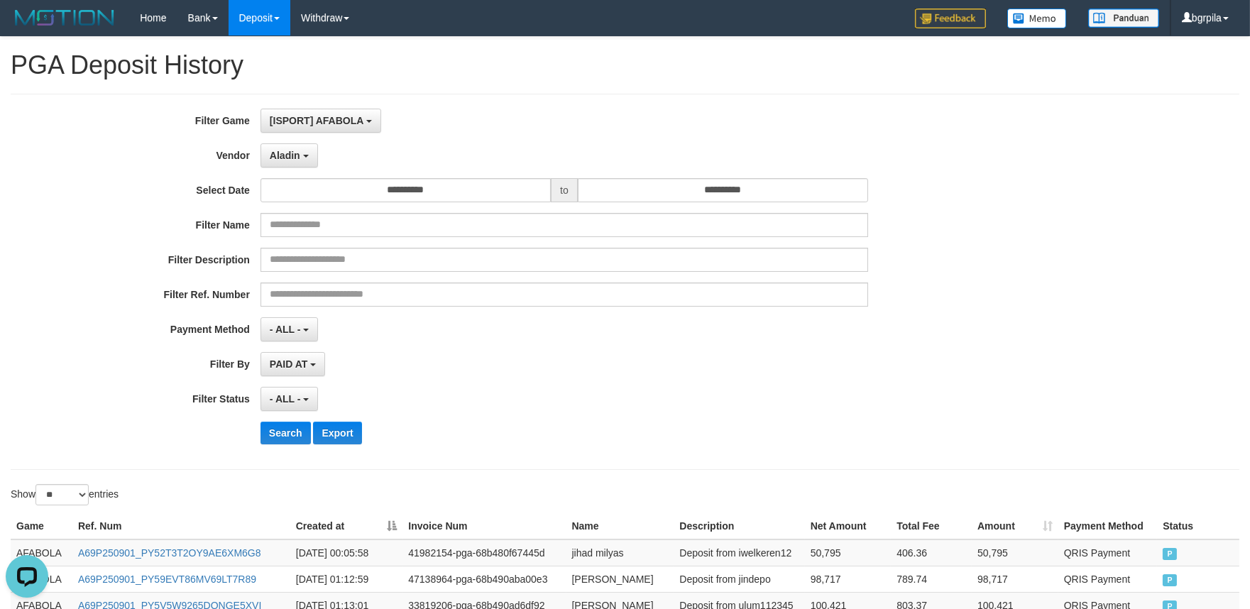
click at [285, 420] on div "**********" at bounding box center [521, 282] width 1042 height 347
click at [280, 432] on button "Search" at bounding box center [286, 433] width 50 height 23
